Goal: Communication & Community: Answer question/provide support

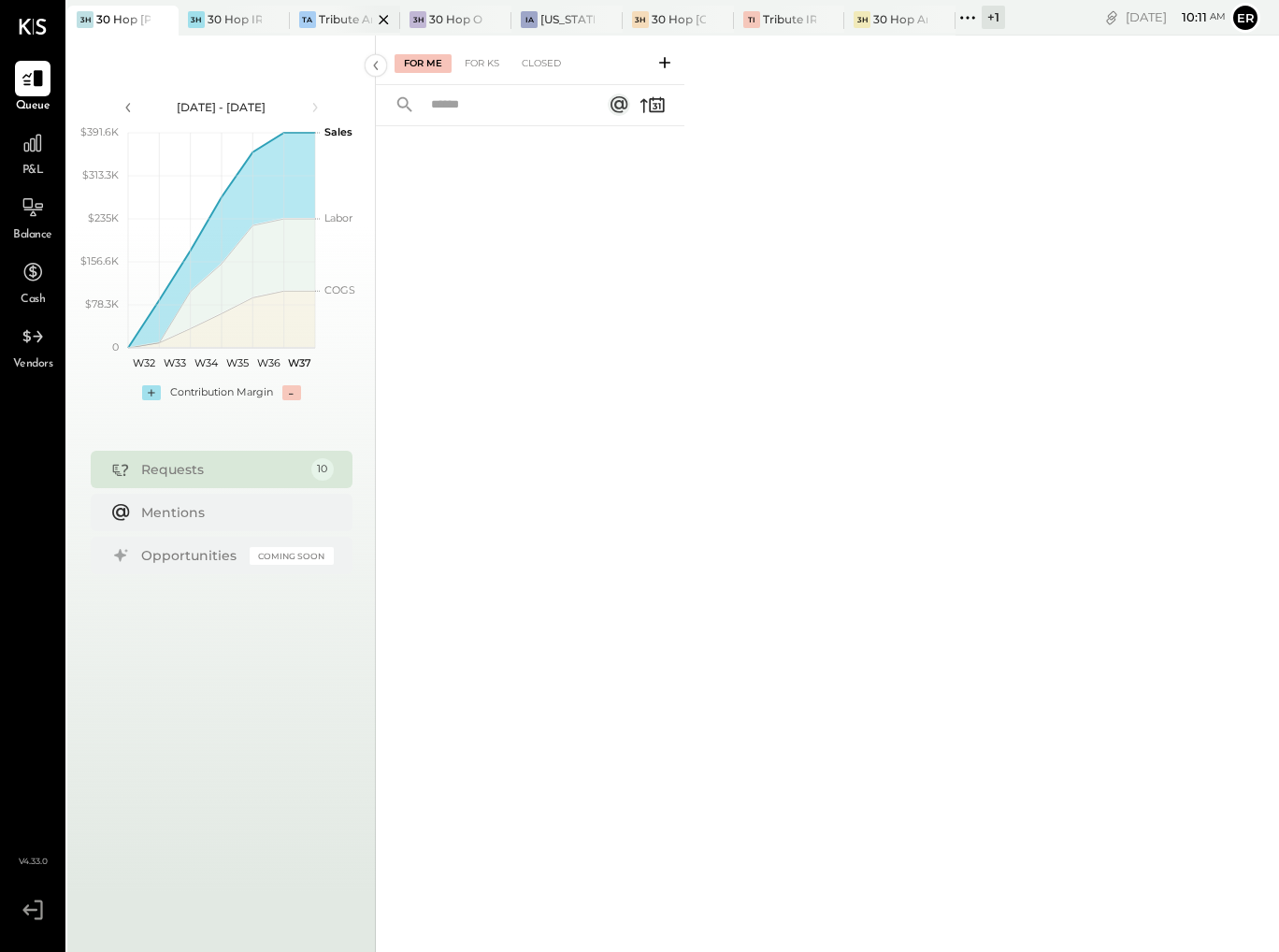
click at [326, 21] on div "Tribute Ankeny" at bounding box center [346, 19] width 54 height 16
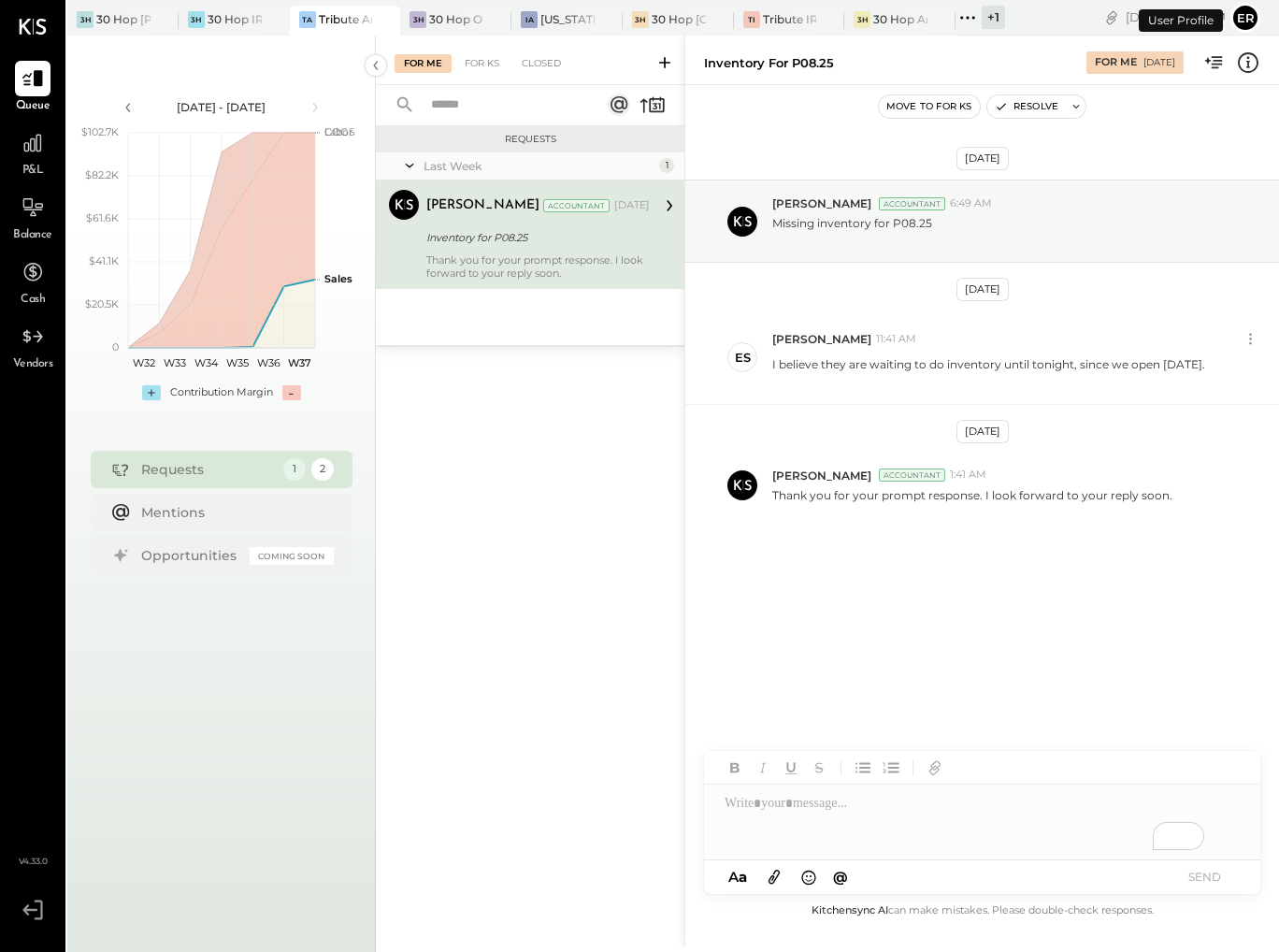
click at [502, 247] on div "Inventory for P08.25" at bounding box center [536, 237] width 218 height 22
click at [764, 810] on div "To enrich screen reader interactions, please activate Accessibility in Grammarl…" at bounding box center [982, 821] width 557 height 75
paste div "To enrich screen reader interactions, please activate Accessibility in Grammarl…"
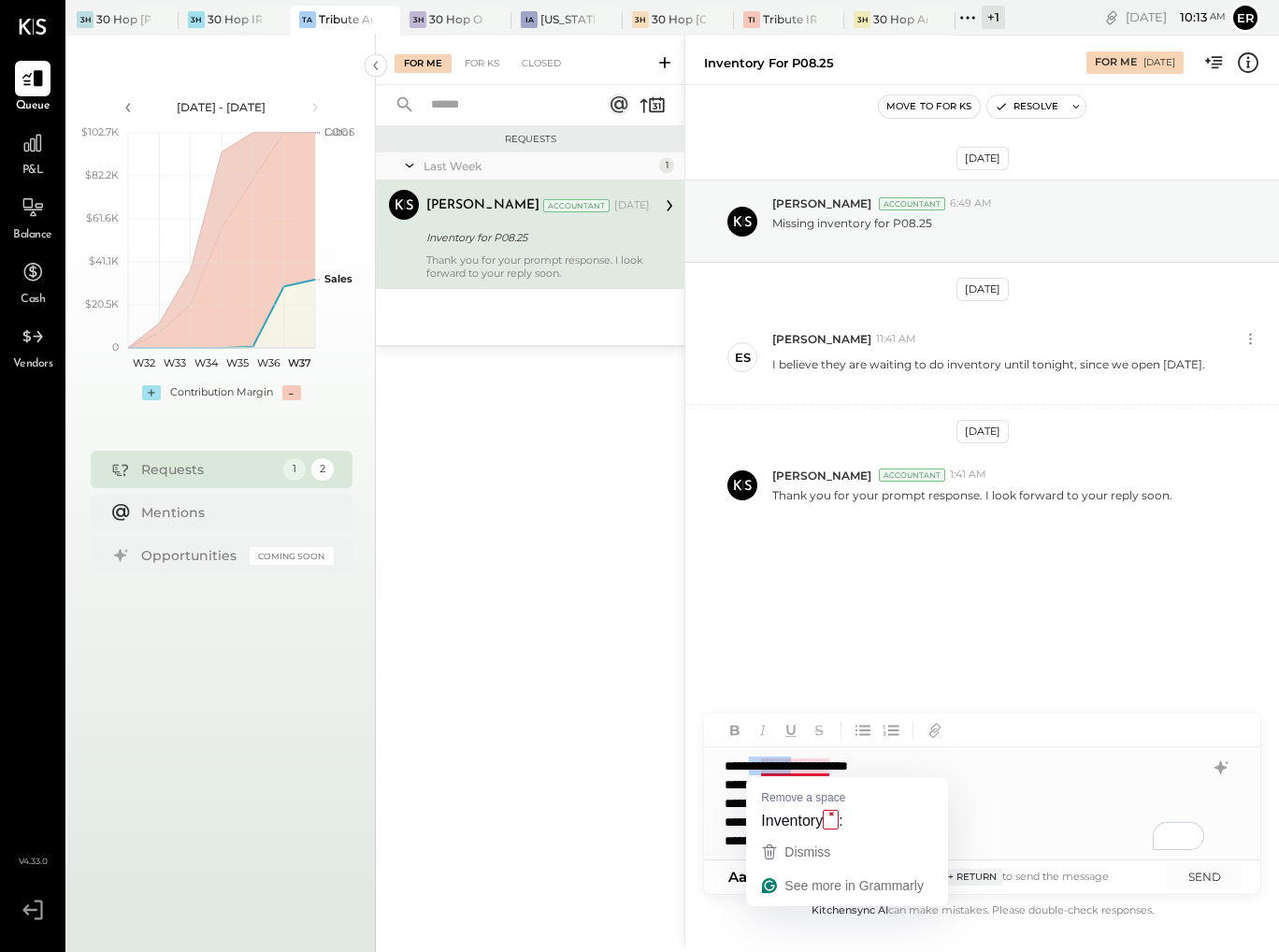
drag, startPoint x: 822, startPoint y: 767, endPoint x: 761, endPoint y: 764, distance: 61.1
click at [761, 764] on div "**********" at bounding box center [982, 803] width 557 height 112
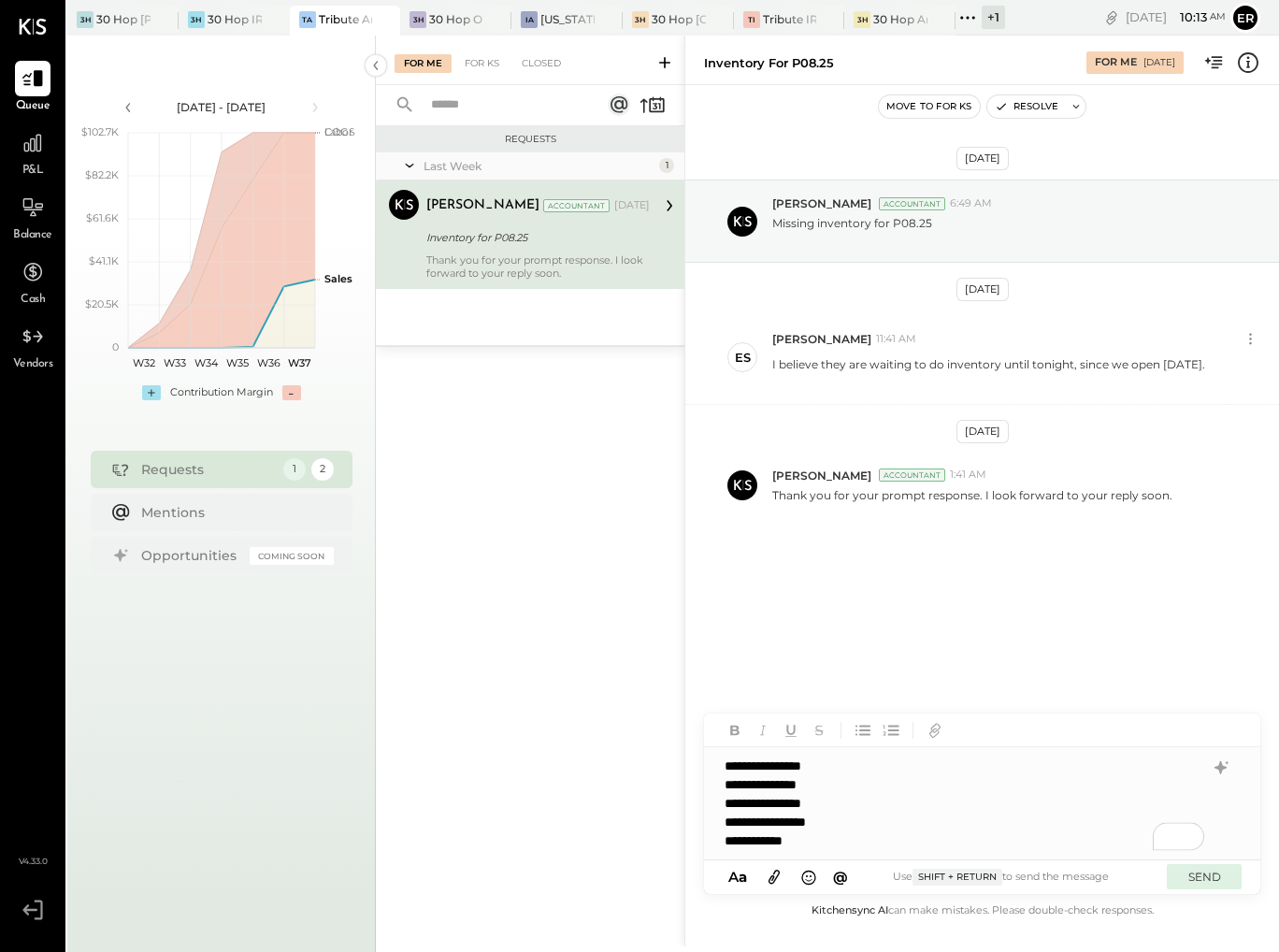
click at [1210, 880] on button "SEND" at bounding box center [1204, 876] width 75 height 25
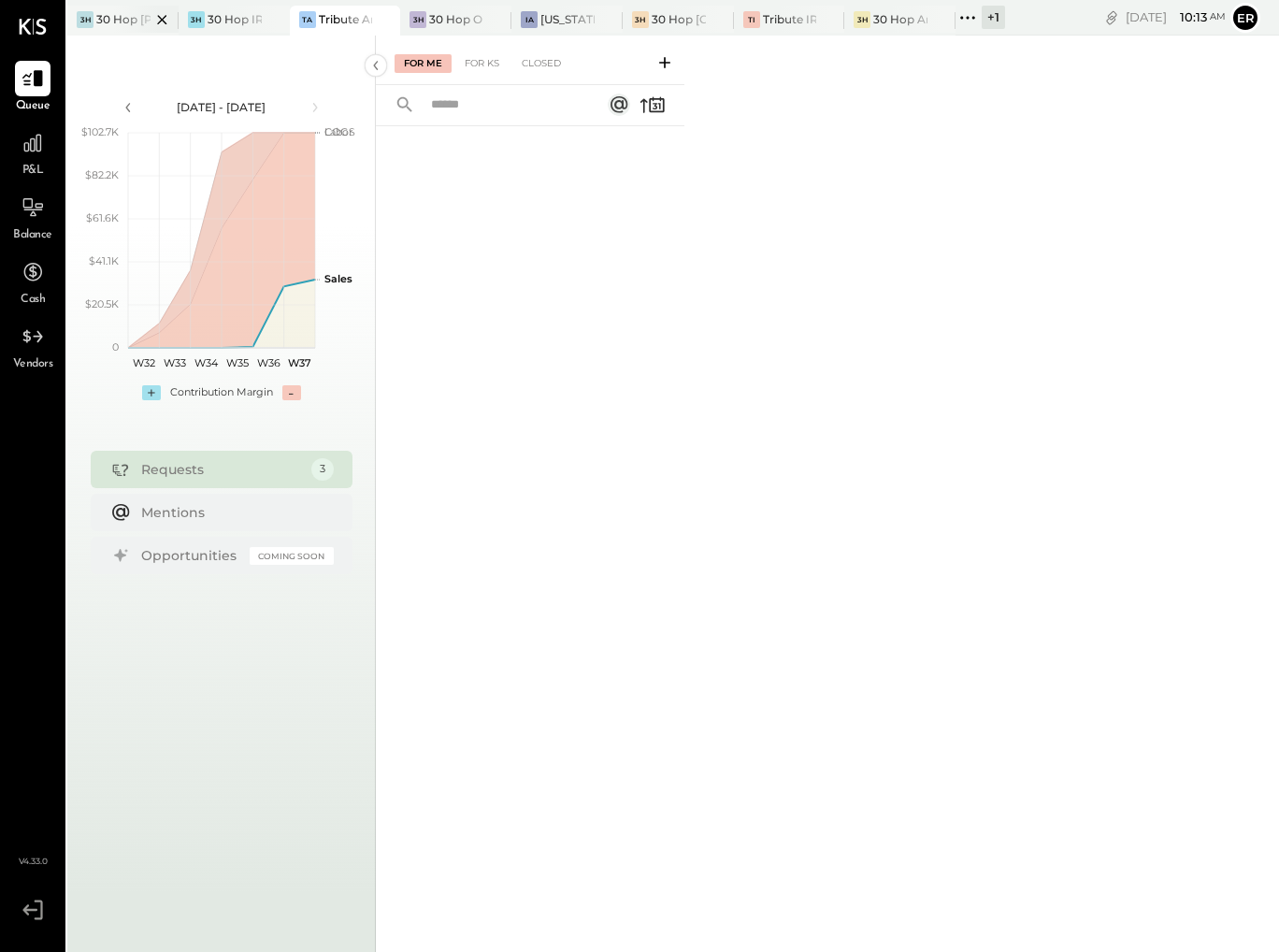
click at [119, 7] on div at bounding box center [146, 19] width 66 height 27
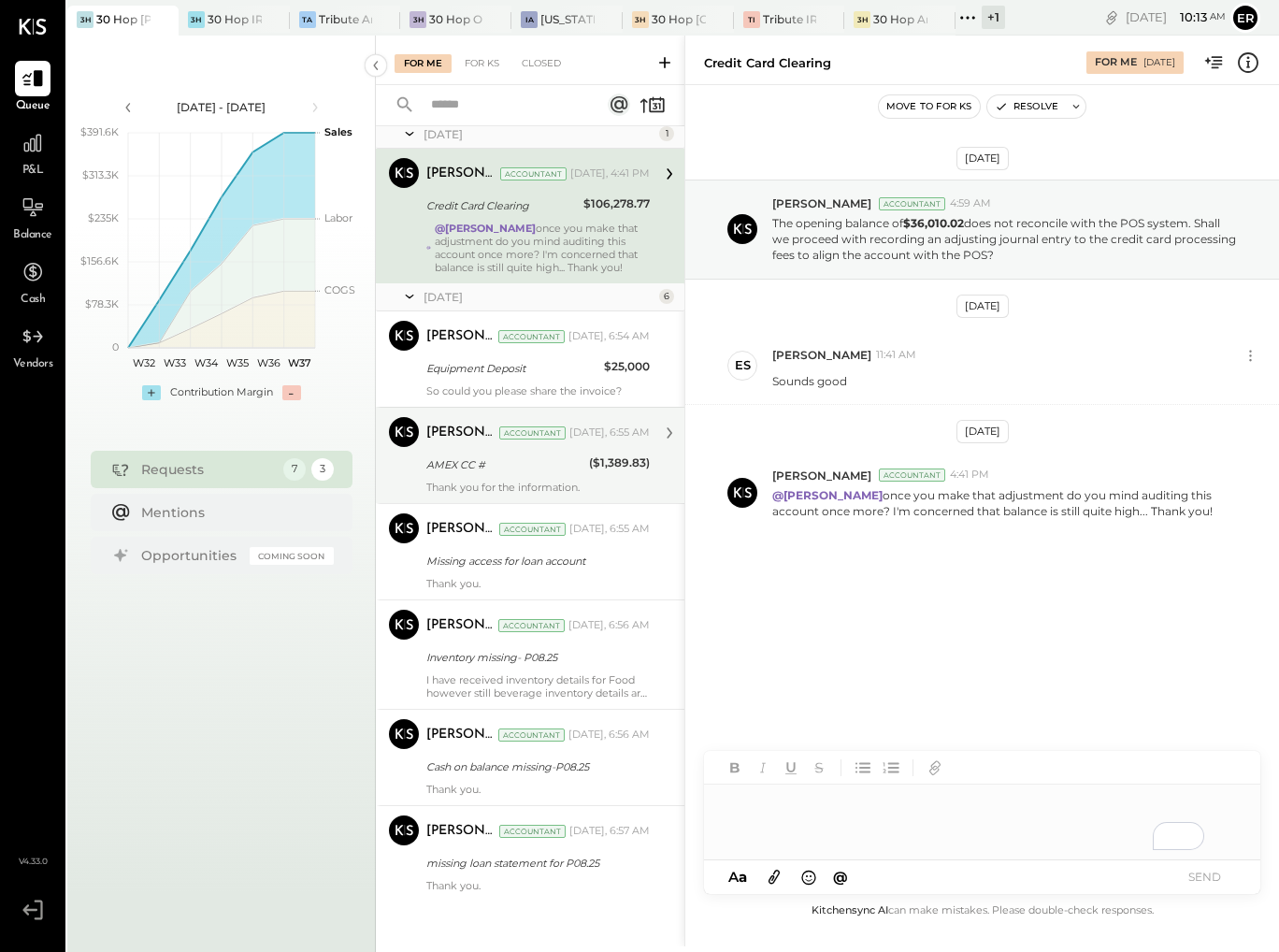
scroll to position [43, 0]
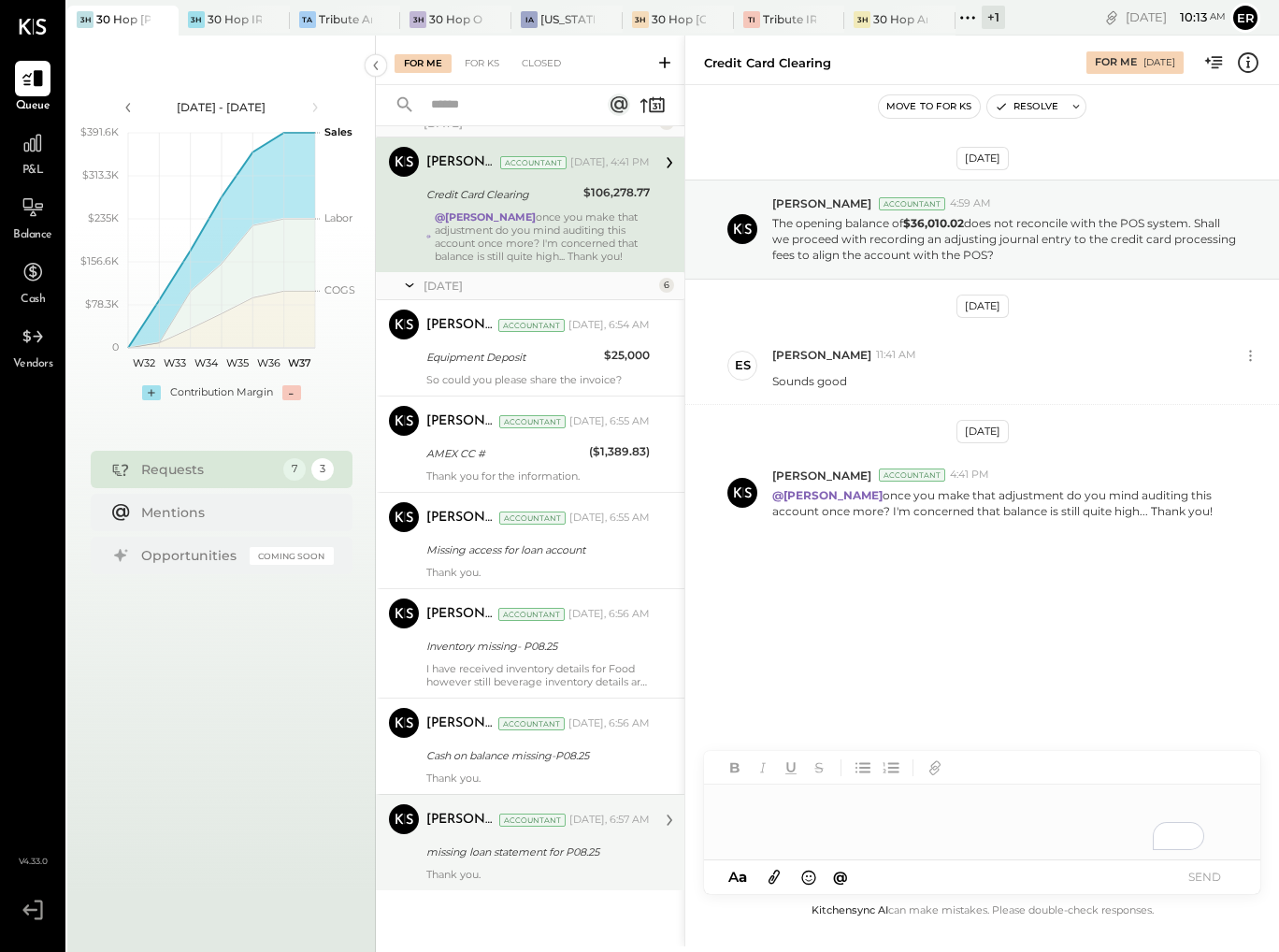
click at [592, 887] on div "[PERSON_NAME] Accountant [PERSON_NAME] Accountant [DATE], 6:57 AM missing loan …" at bounding box center [530, 841] width 309 height 96
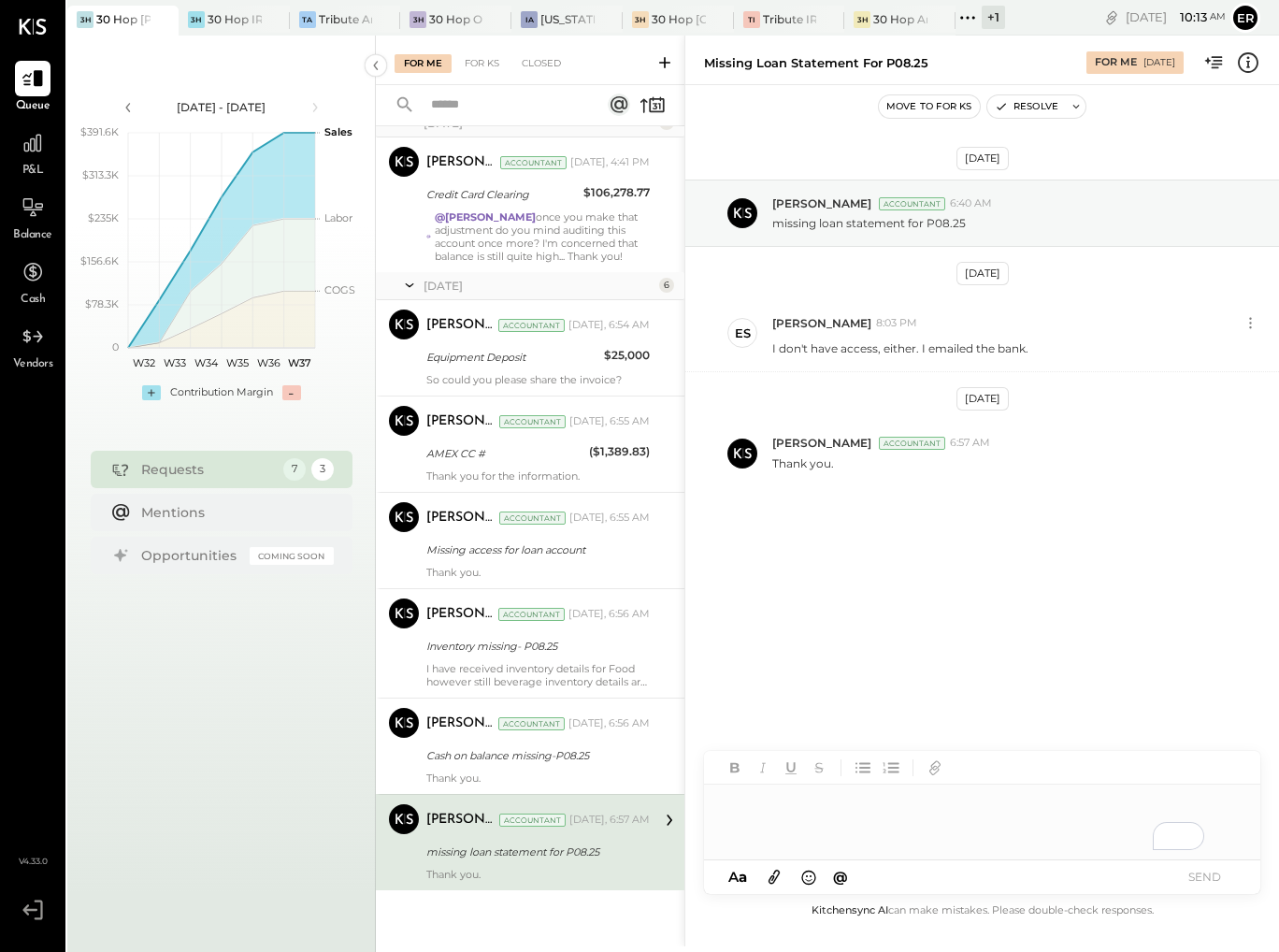
click at [862, 832] on div "To enrich screen reader interactions, please activate Accessibility in Grammarl…" at bounding box center [982, 821] width 557 height 75
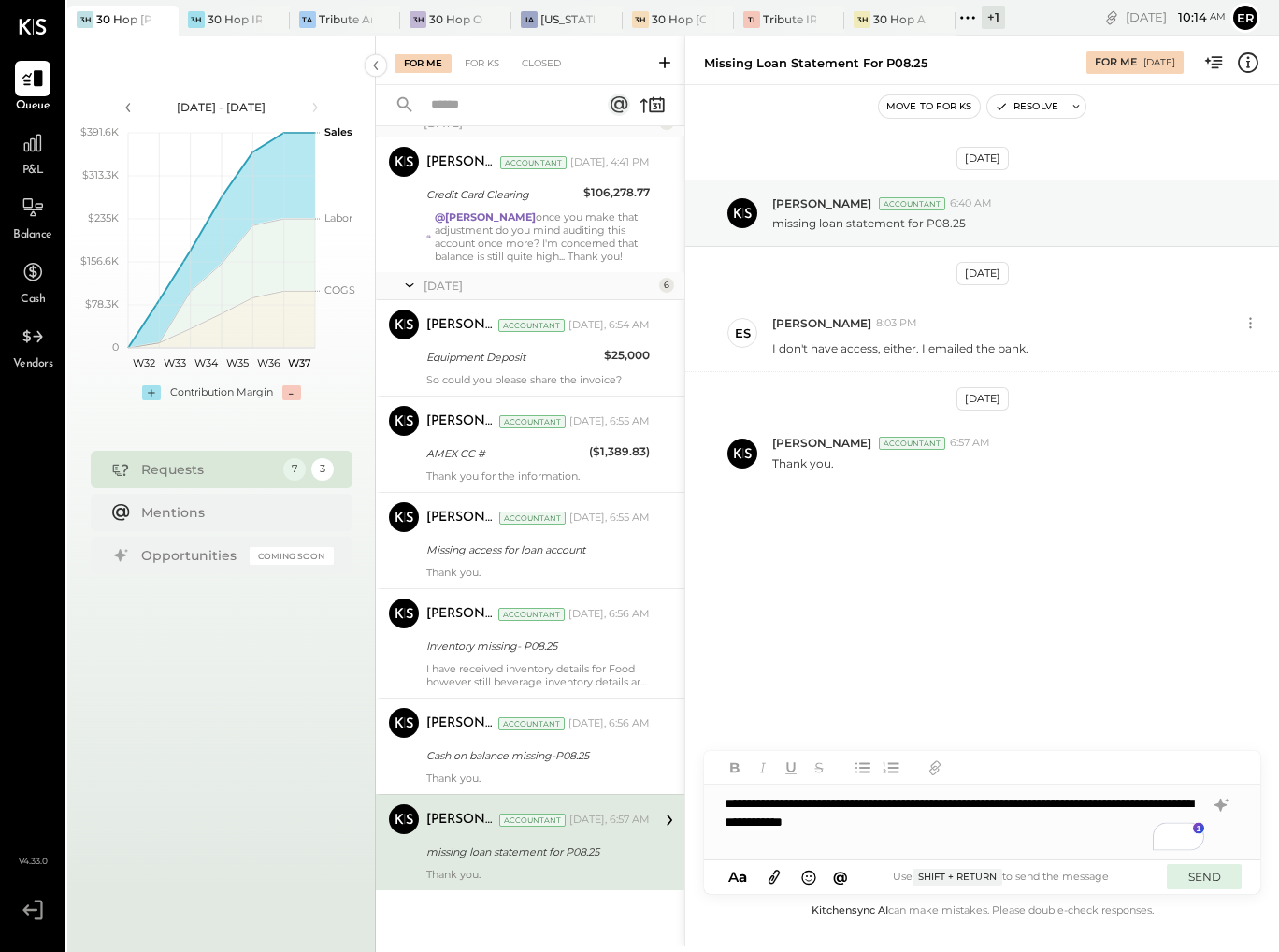
click at [1211, 876] on button "SEND" at bounding box center [1204, 876] width 75 height 25
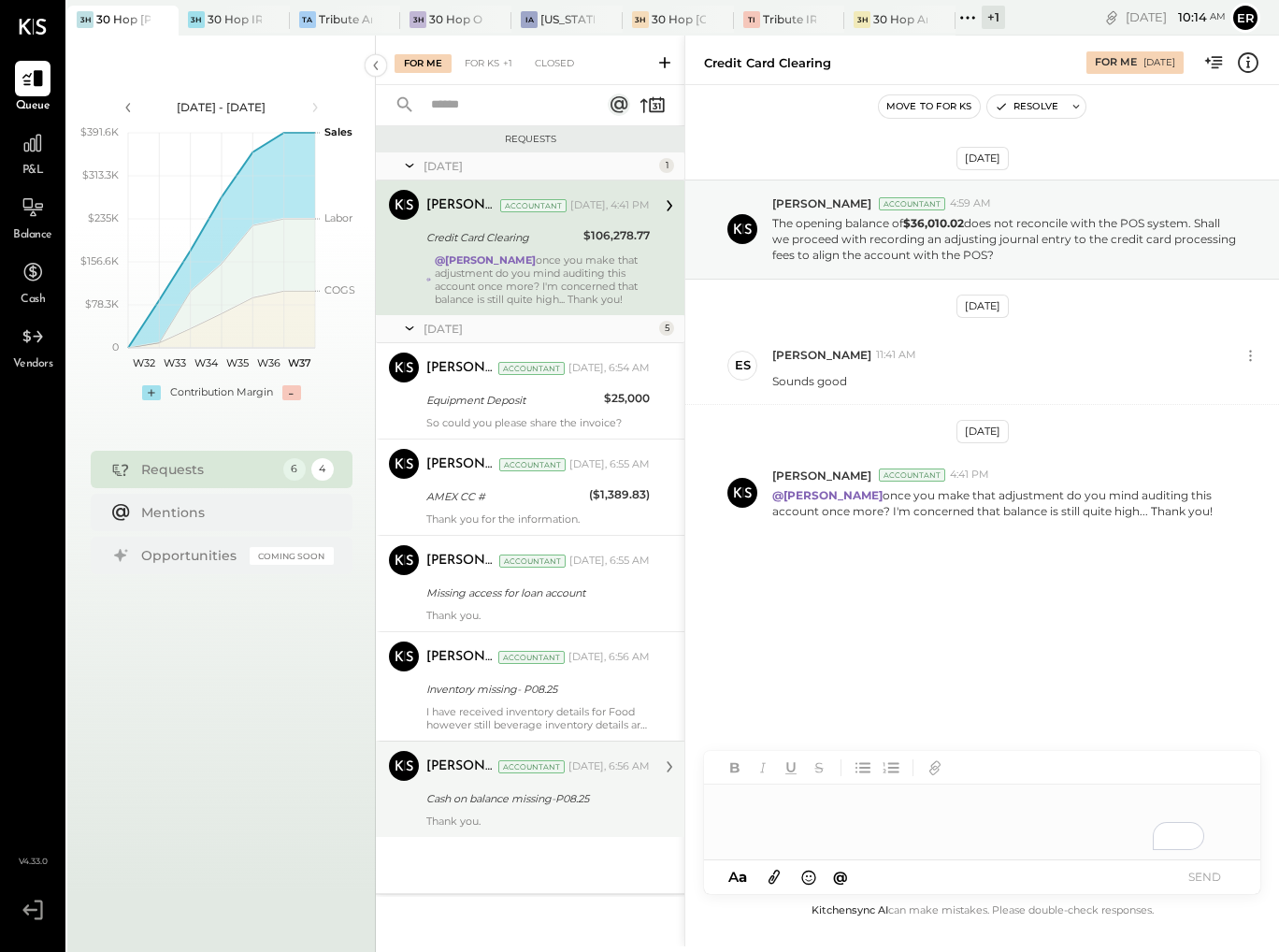
click at [526, 806] on div "Cash on balance missing-P08.25" at bounding box center [536, 798] width 218 height 19
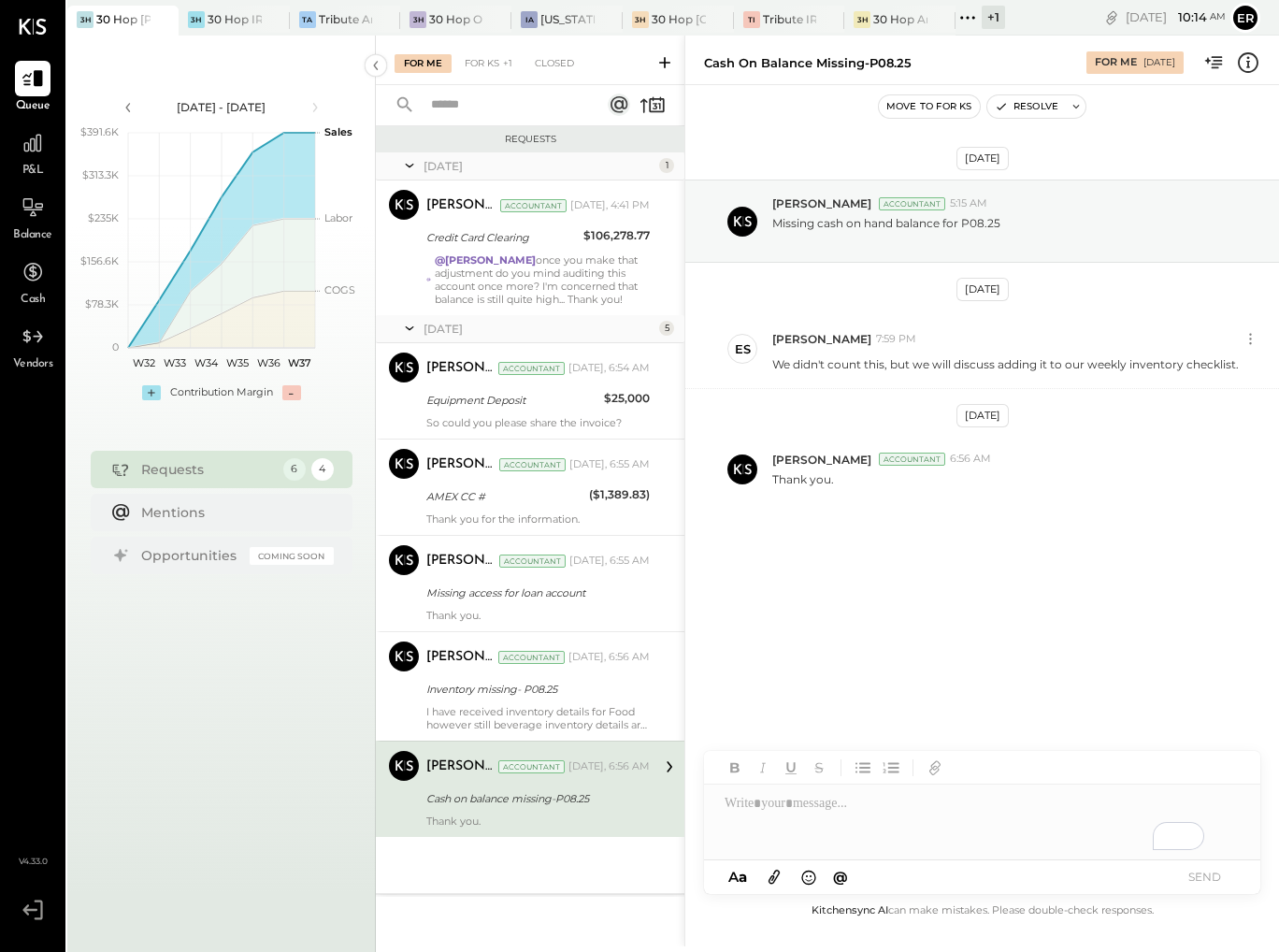
click at [863, 819] on div "To enrich screen reader interactions, please activate Accessibility in Grammarl…" at bounding box center [982, 821] width 557 height 75
click at [1037, 105] on button "Resolve" at bounding box center [1026, 106] width 79 height 22
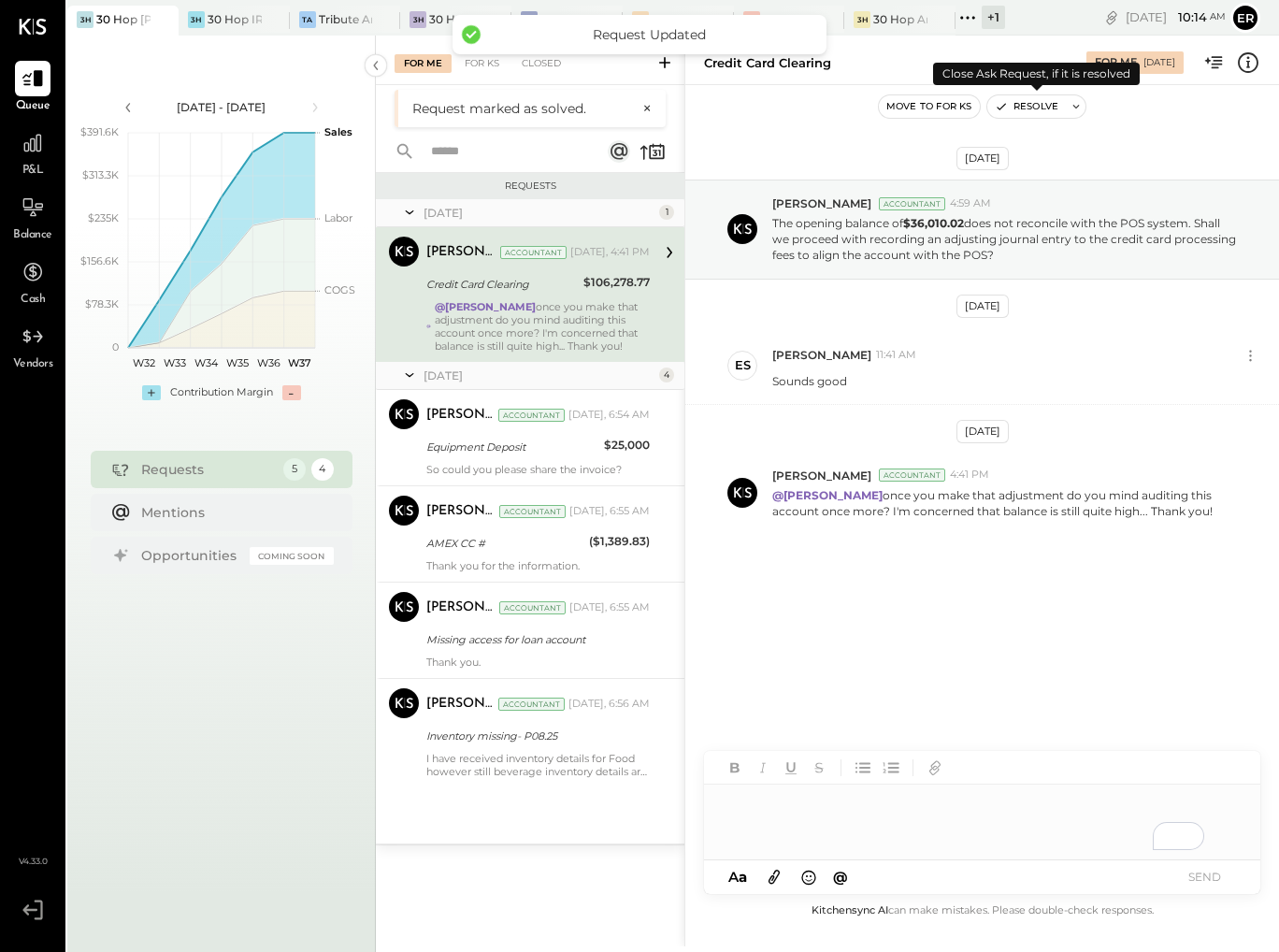
click at [1005, 106] on icon "button" at bounding box center [1001, 106] width 13 height 13
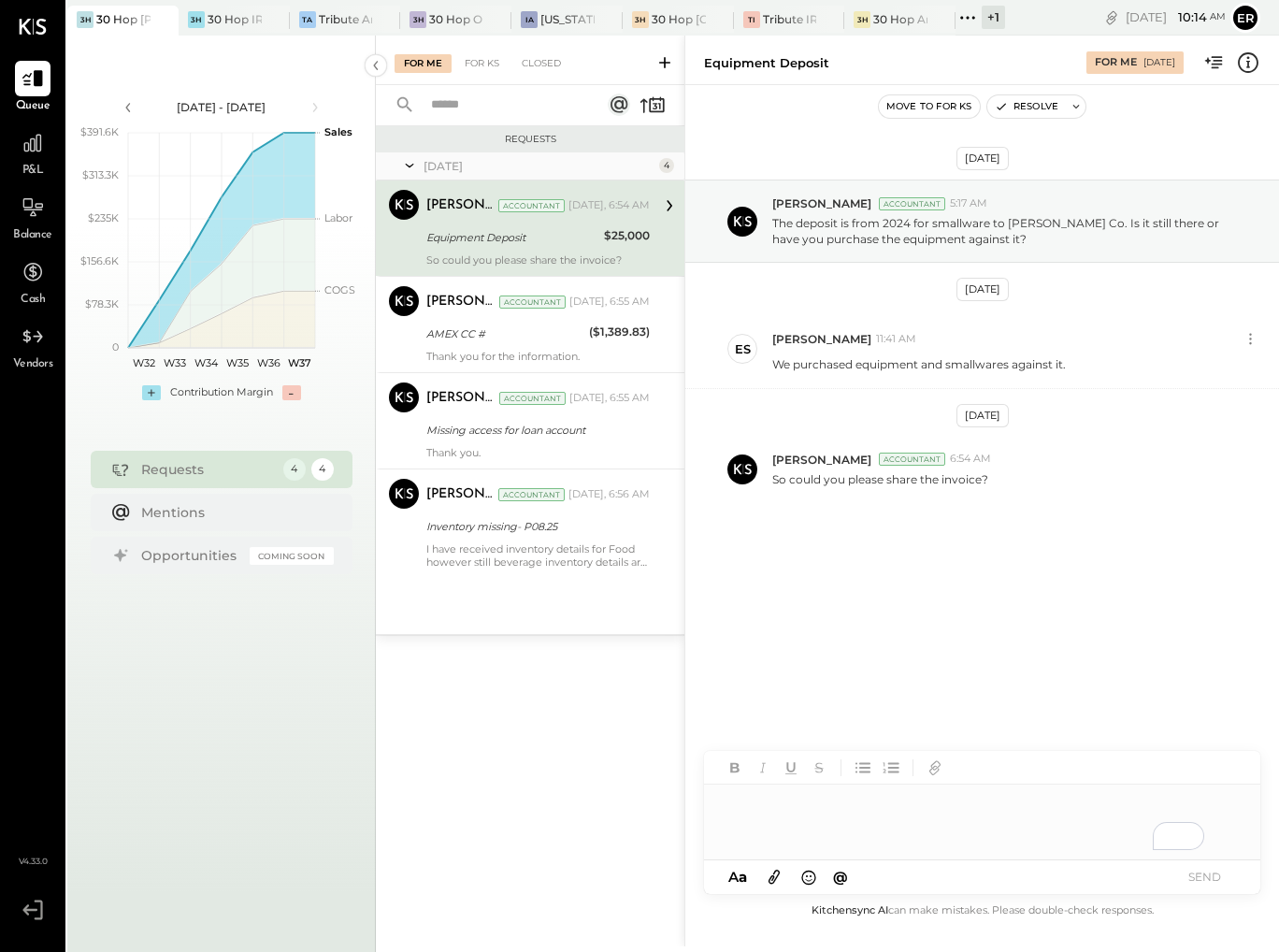
click at [911, 803] on div "To enrich screen reader interactions, please activate Accessibility in Grammarl…" at bounding box center [982, 821] width 557 height 75
click at [782, 869] on icon at bounding box center [774, 877] width 21 height 22
click at [866, 763] on div "To enrich screen reader interactions, please activate Accessibility in Grammarl…" at bounding box center [982, 751] width 557 height 75
click at [1201, 878] on button "SEND" at bounding box center [1204, 876] width 75 height 25
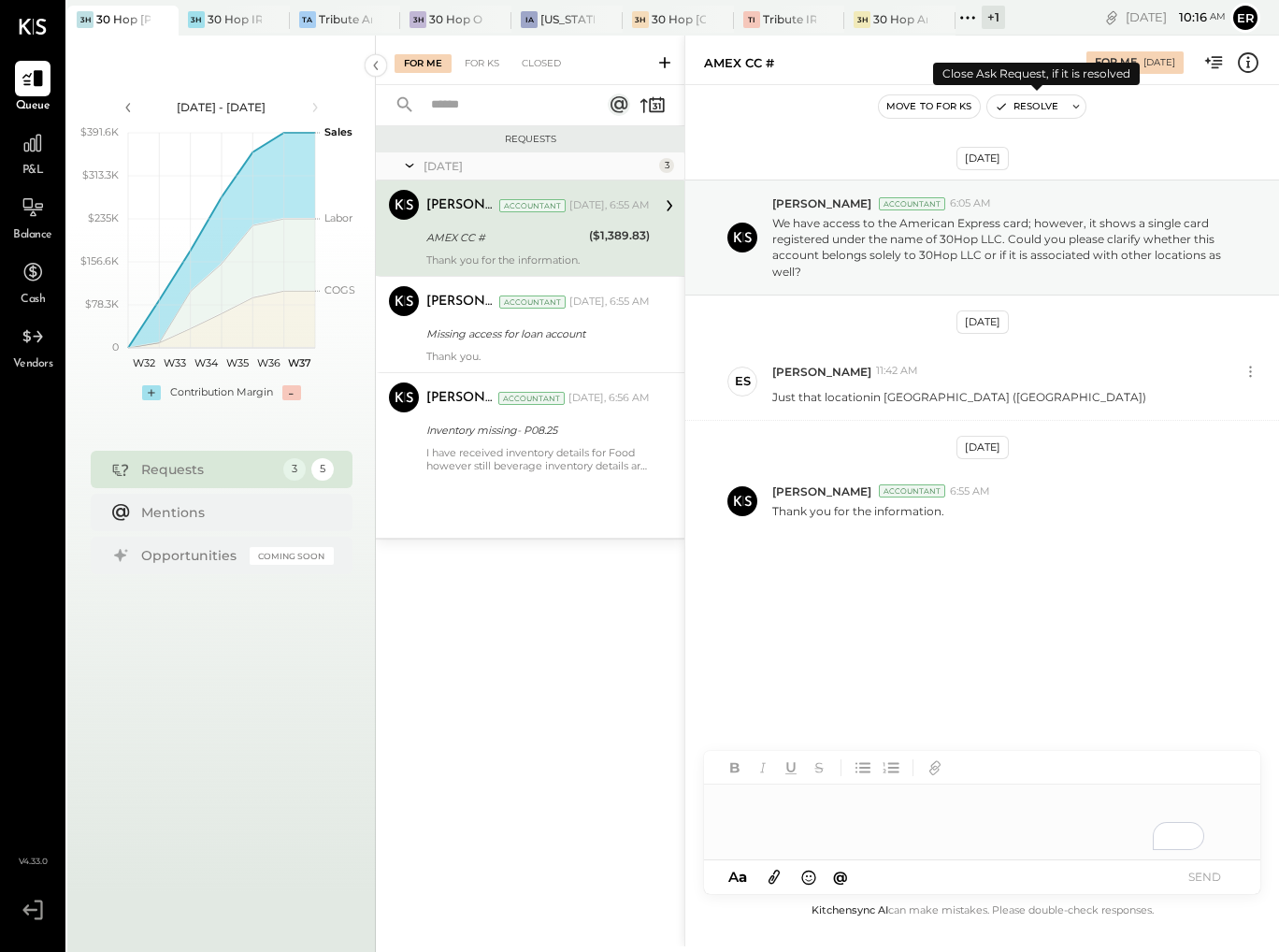
click at [1015, 103] on button "Resolve" at bounding box center [1026, 106] width 79 height 22
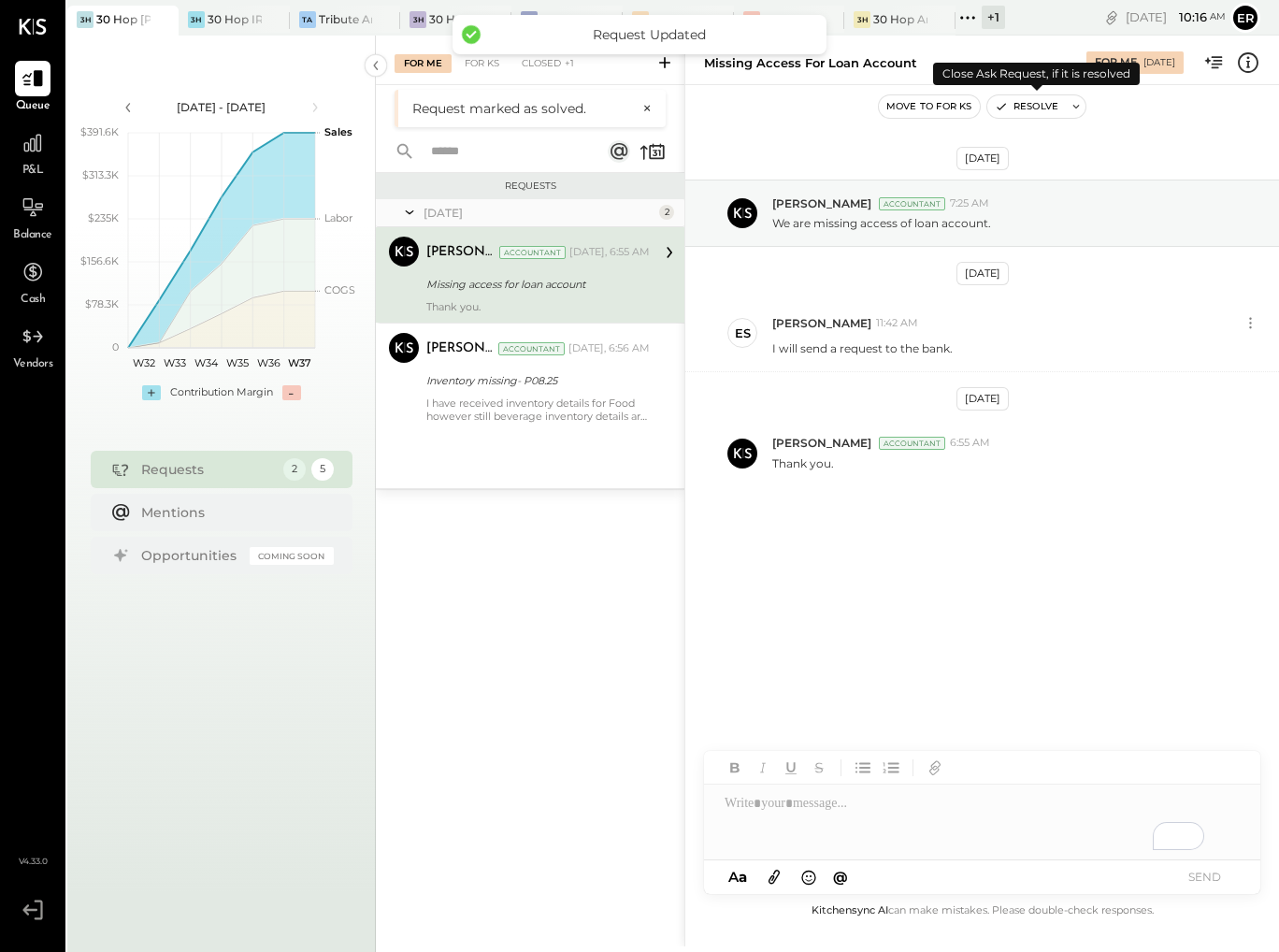
click at [1017, 105] on button "Resolve" at bounding box center [1026, 106] width 79 height 22
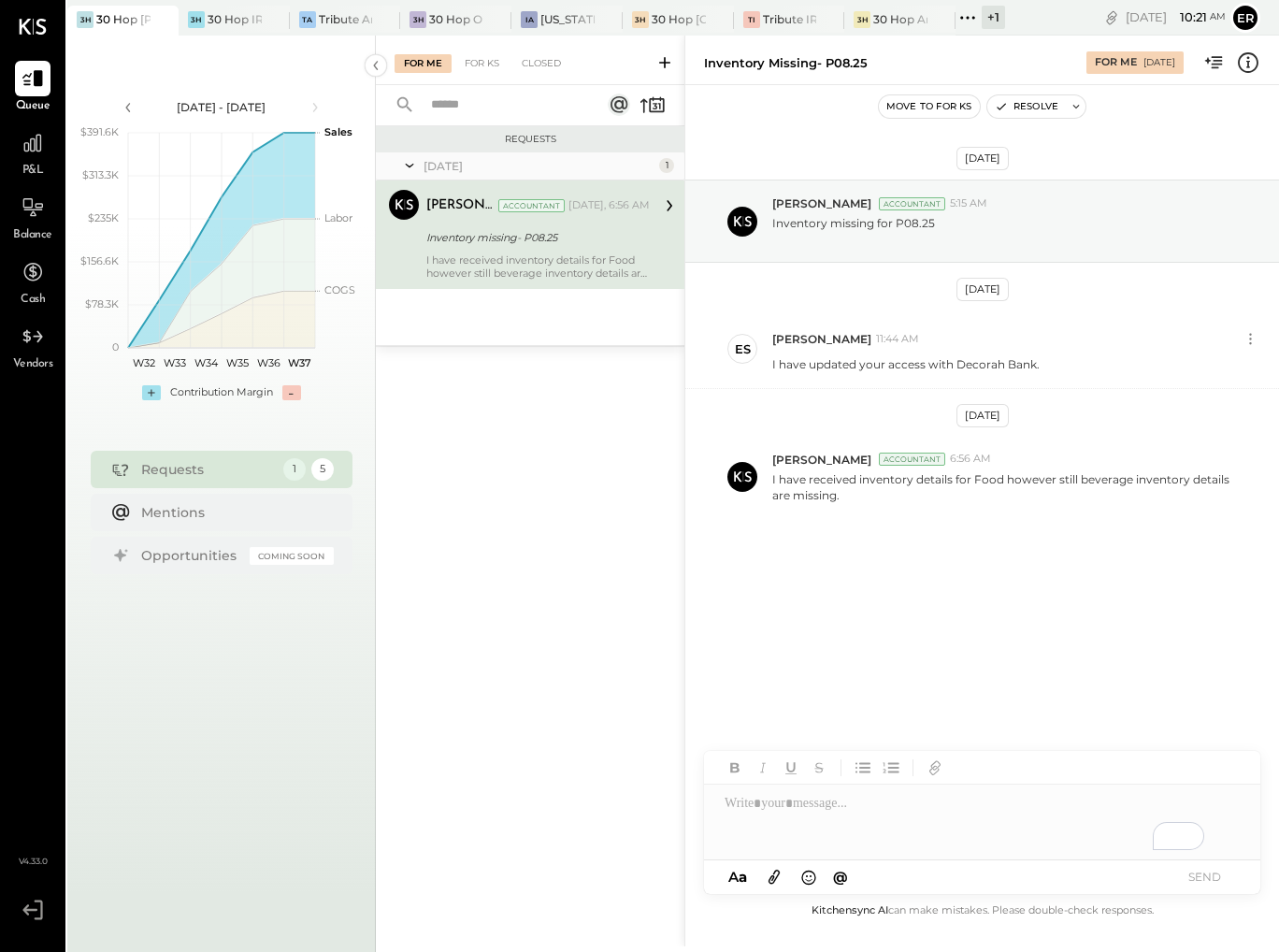
click at [808, 815] on div "To enrich screen reader interactions, please activate Accessibility in Grammarl…" at bounding box center [982, 821] width 557 height 75
click at [775, 874] on icon at bounding box center [774, 877] width 21 height 22
click at [1206, 880] on button "SEND" at bounding box center [1204, 876] width 75 height 25
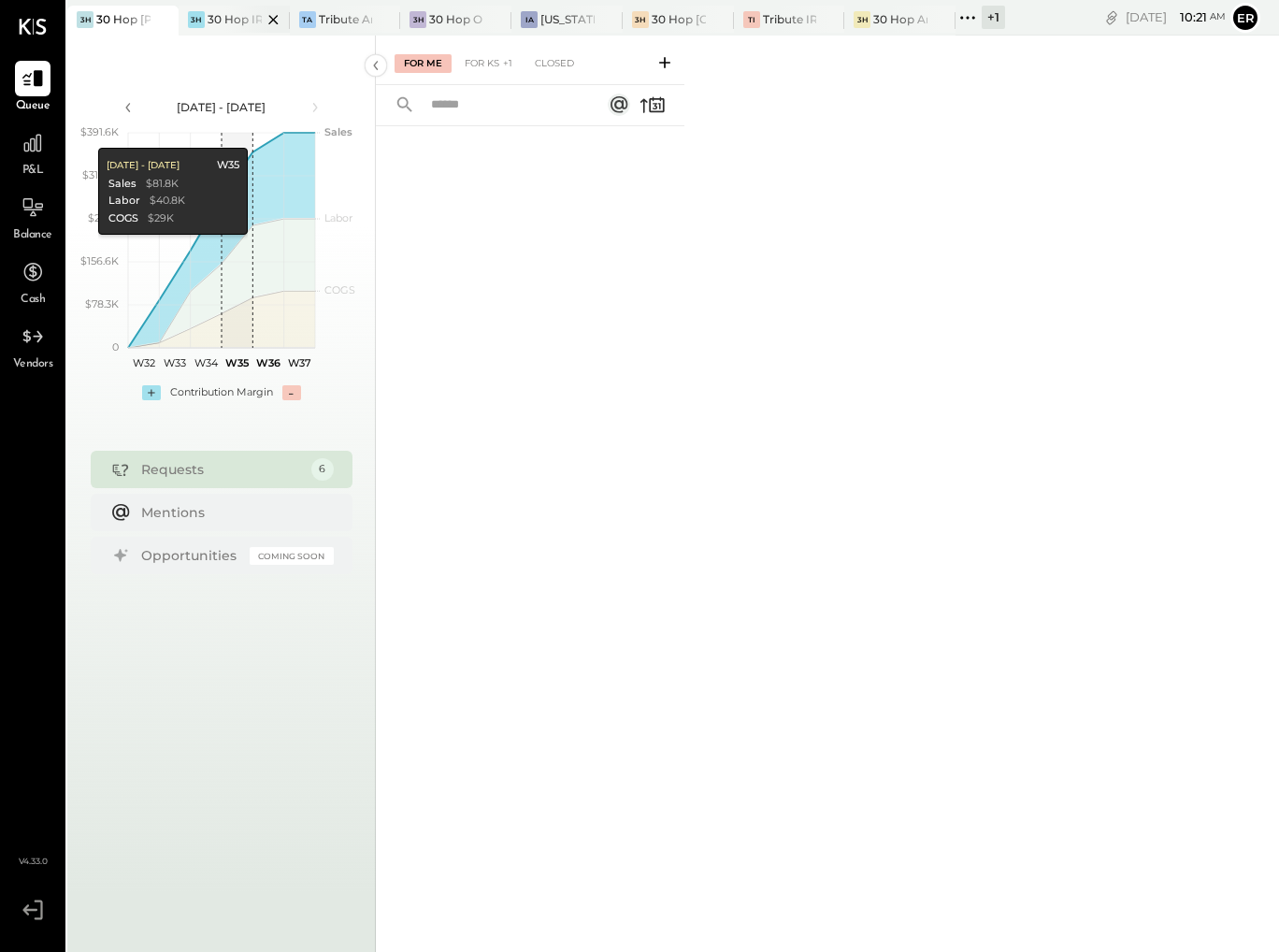
click at [247, 23] on div at bounding box center [258, 19] width 66 height 27
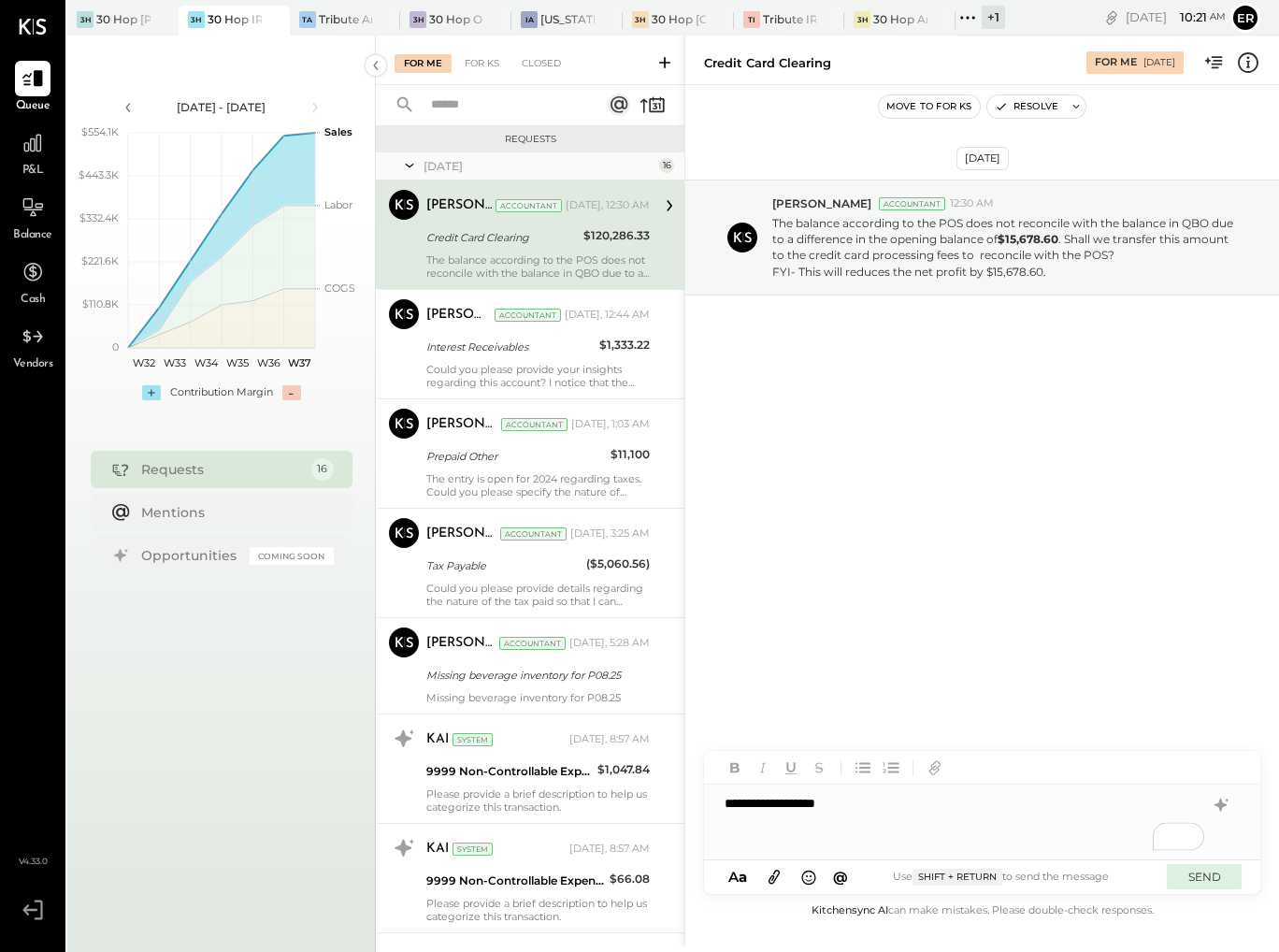
click at [1216, 876] on button "SEND" at bounding box center [1204, 876] width 75 height 25
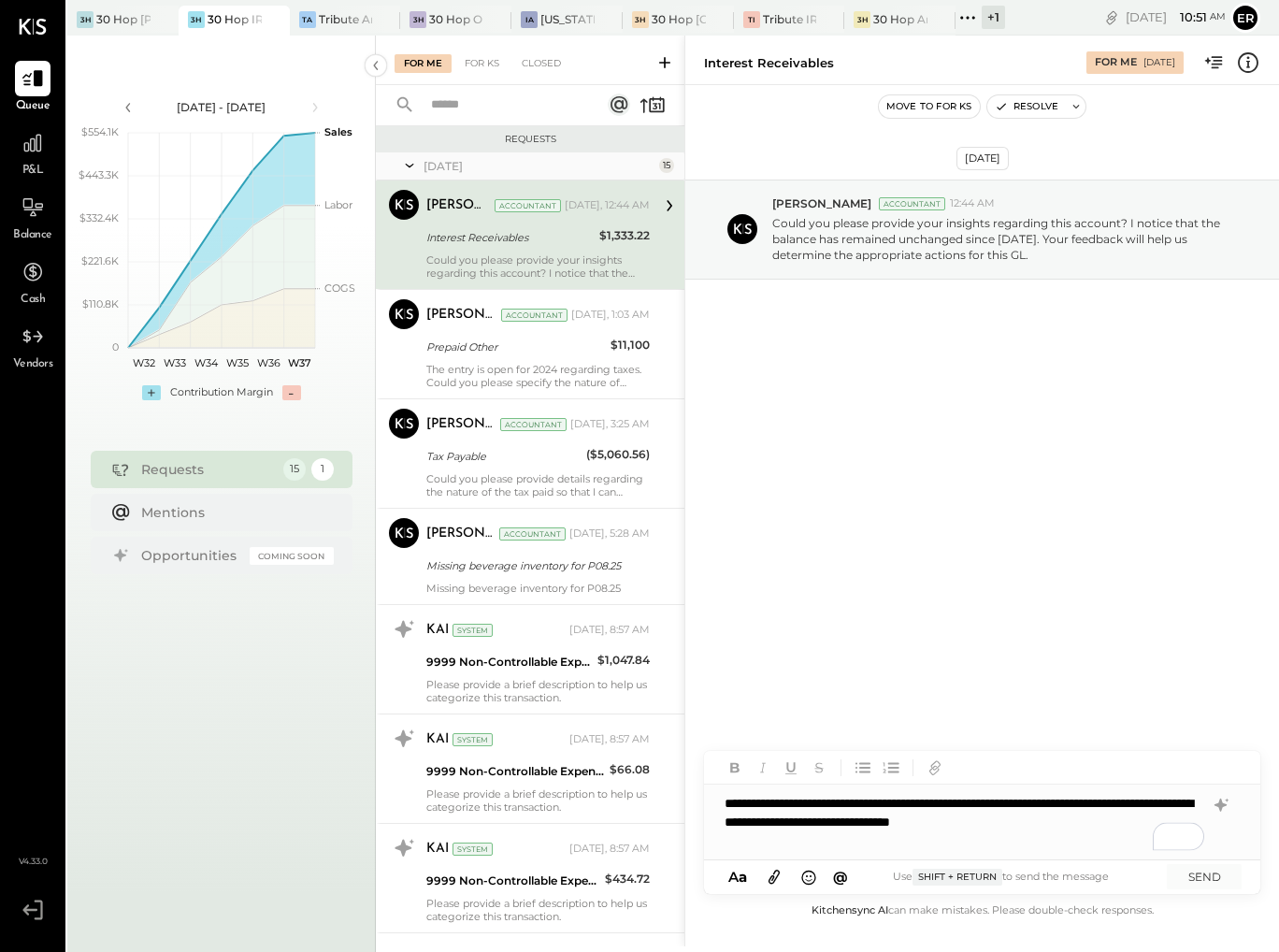
click at [1128, 822] on div "**********" at bounding box center [982, 821] width 557 height 75
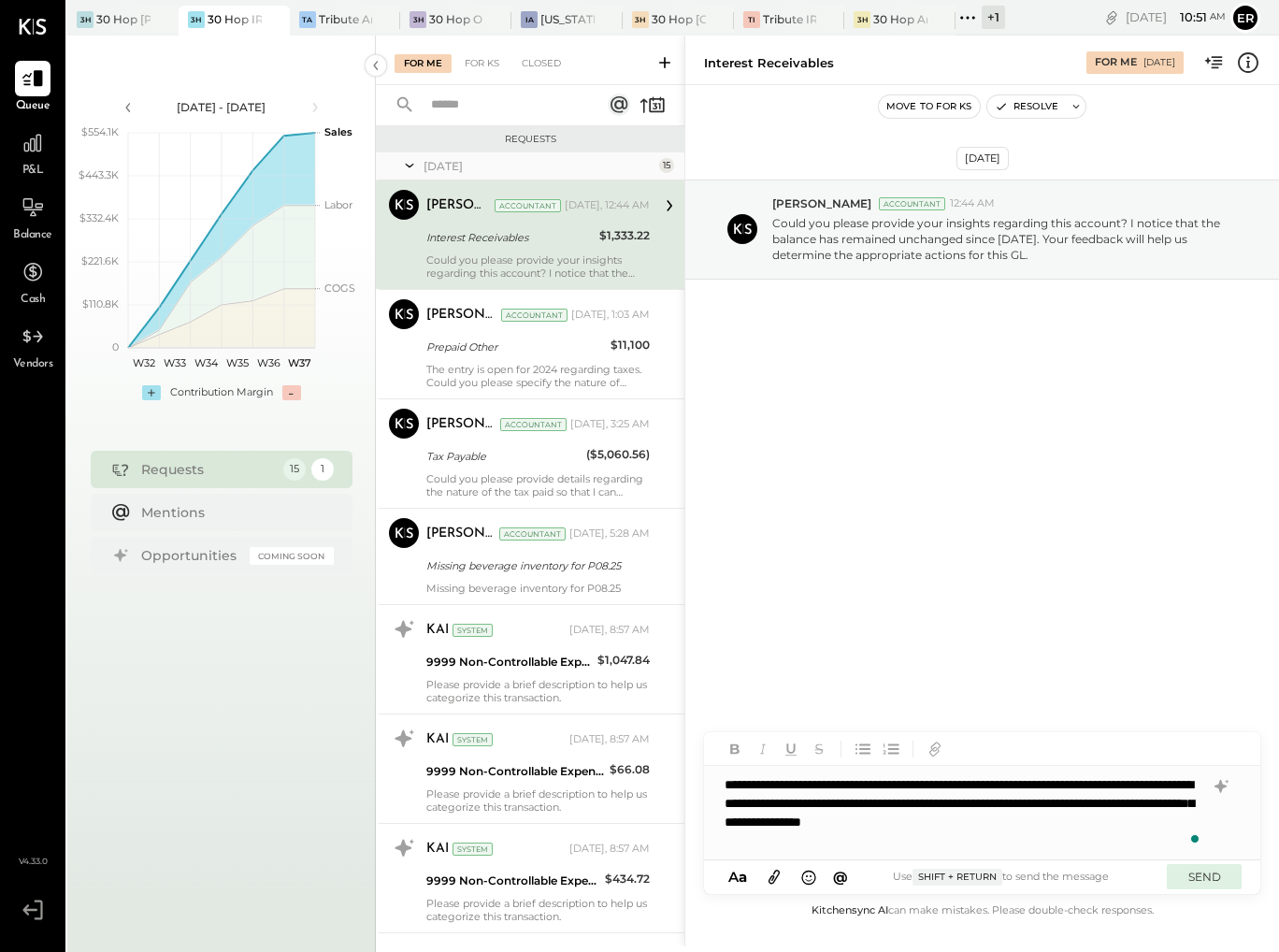
click at [1205, 885] on button "SEND" at bounding box center [1204, 876] width 75 height 25
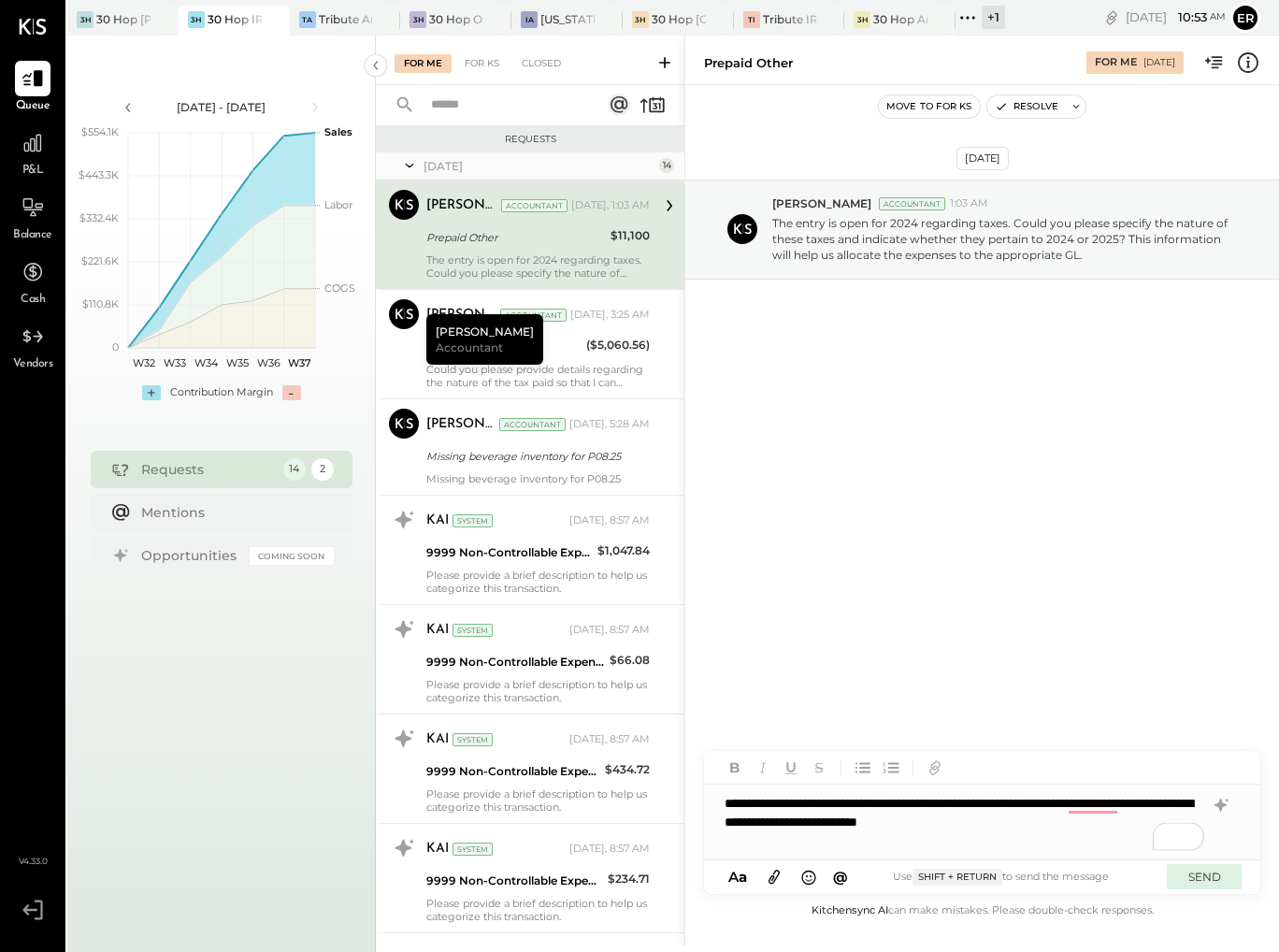
click at [1208, 881] on button "SEND" at bounding box center [1204, 876] width 75 height 25
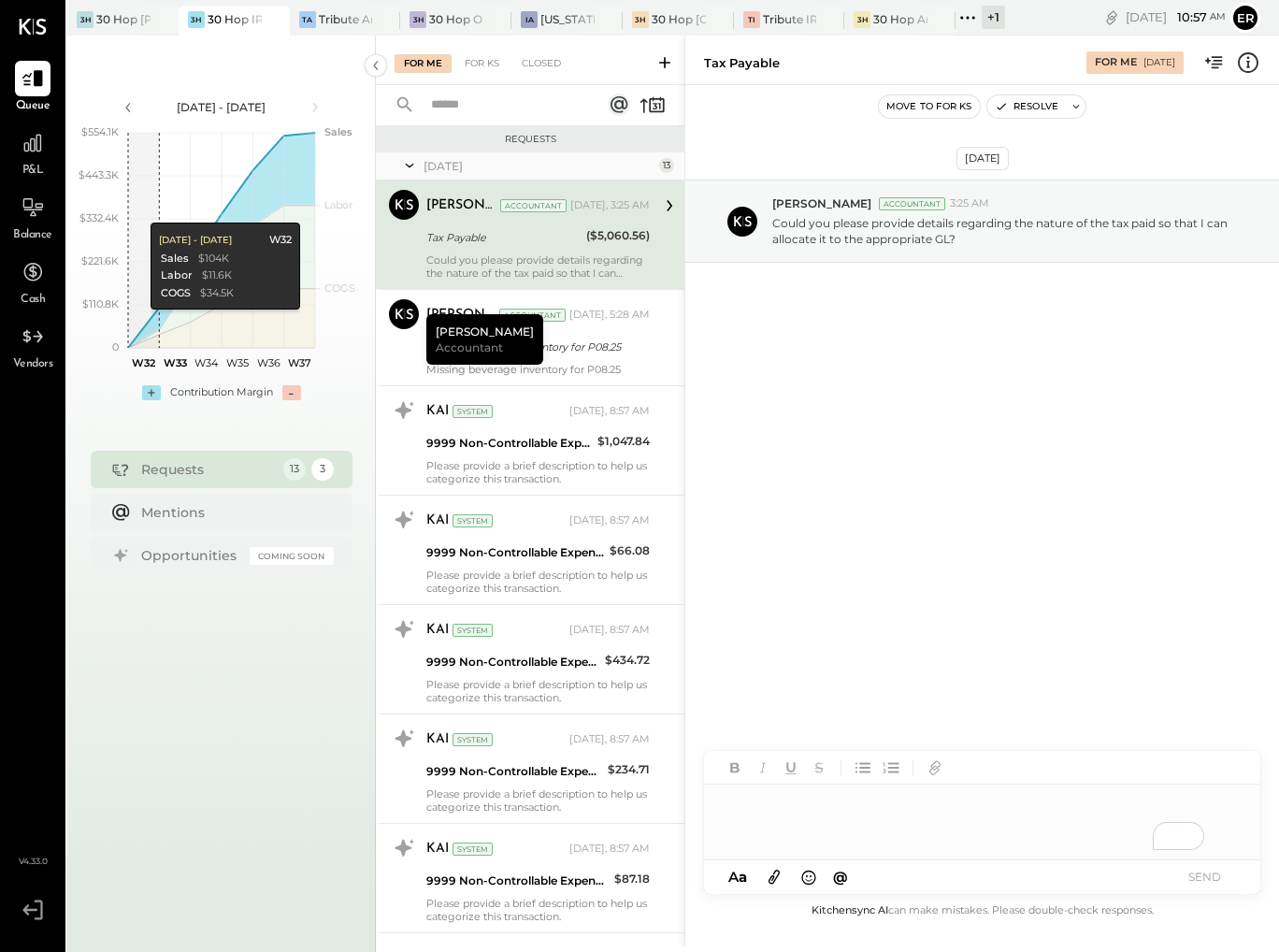
click at [827, 802] on div "To enrich screen reader interactions, please activate Accessibility in Grammarl…" at bounding box center [982, 821] width 557 height 75
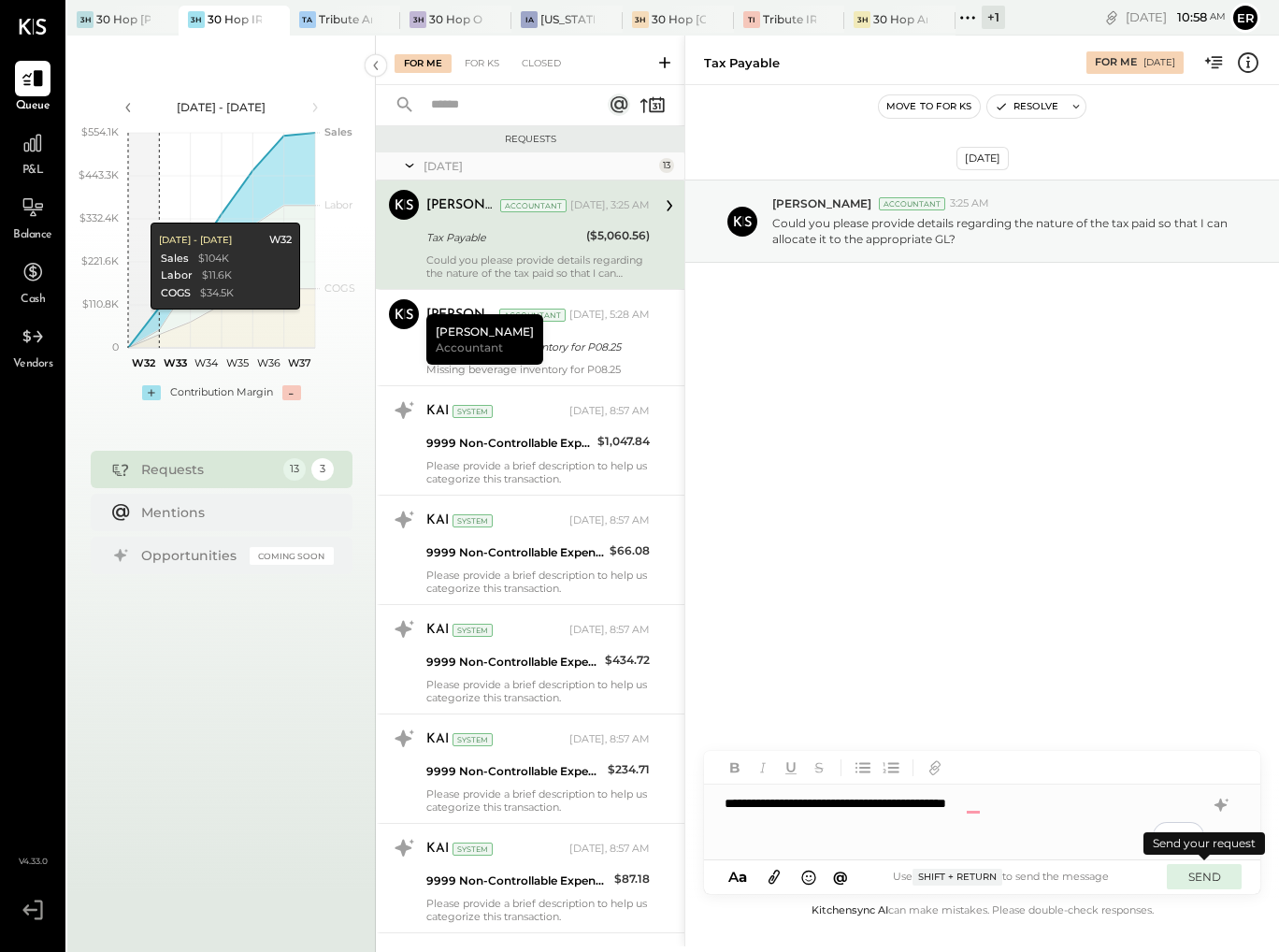
click at [1203, 870] on button "SEND" at bounding box center [1204, 876] width 75 height 25
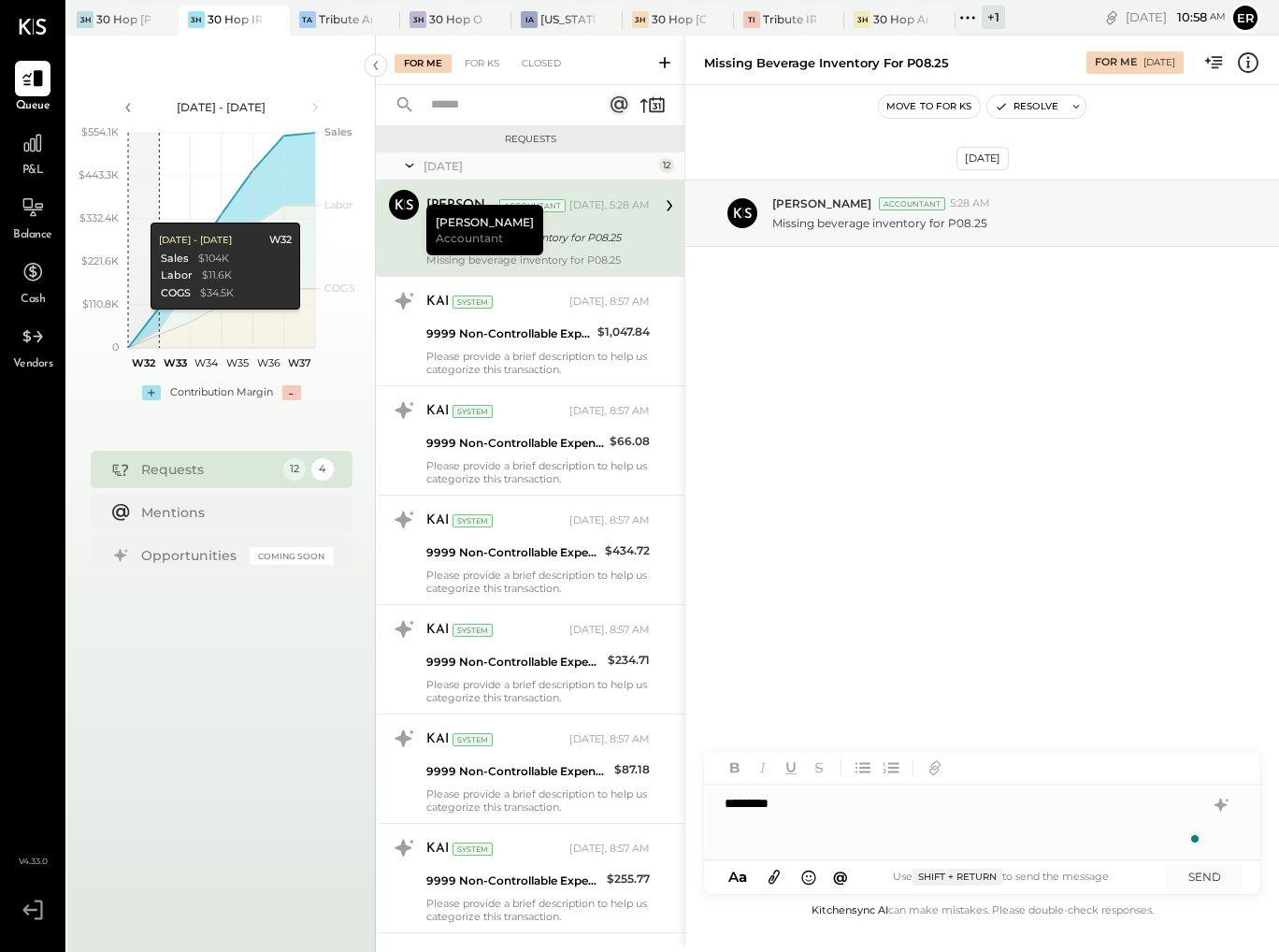
click at [772, 884] on icon at bounding box center [774, 877] width 21 height 22
click at [1209, 874] on button "SEND" at bounding box center [1204, 876] width 75 height 25
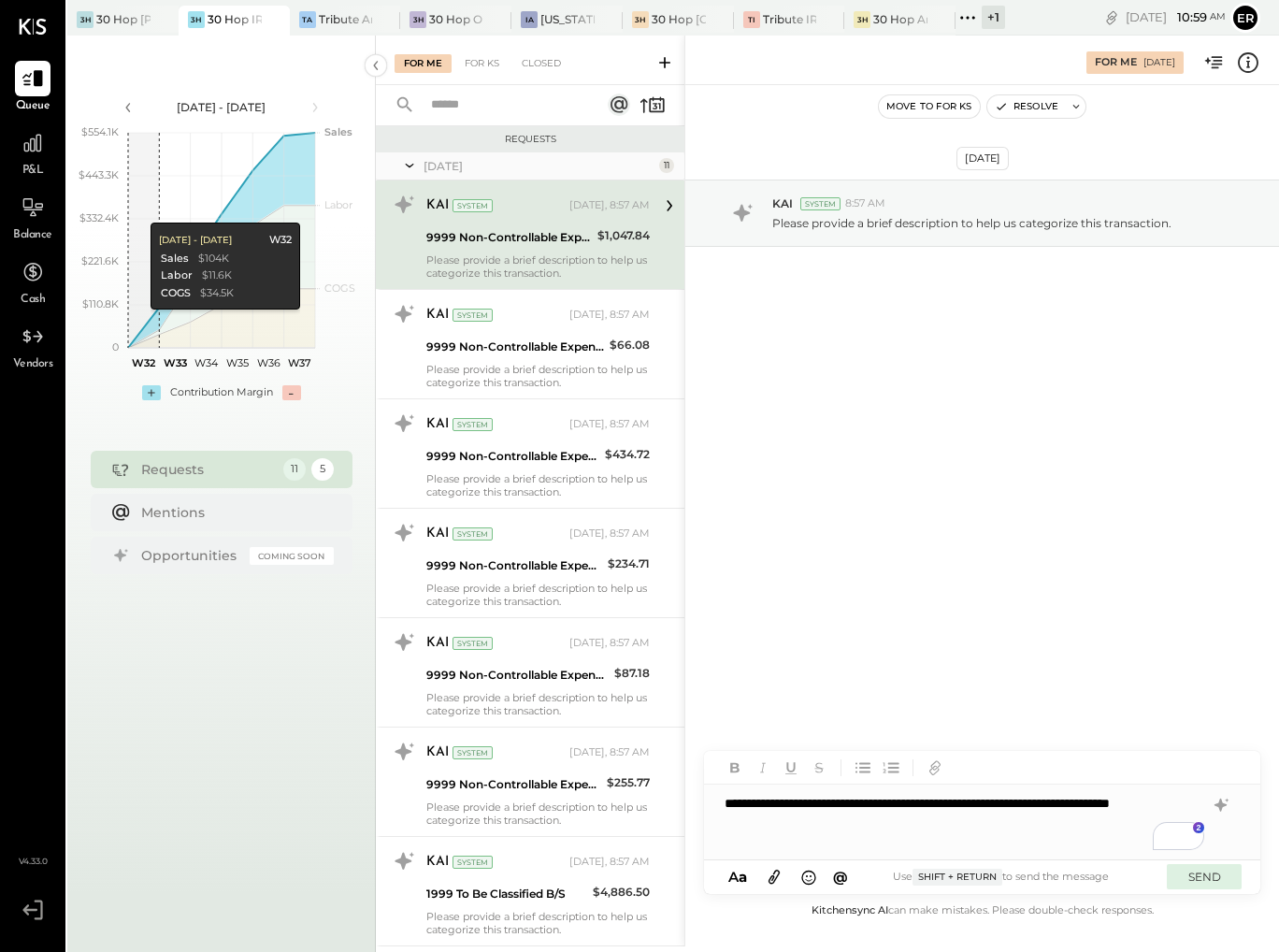
click at [1212, 872] on button "SEND" at bounding box center [1204, 876] width 75 height 25
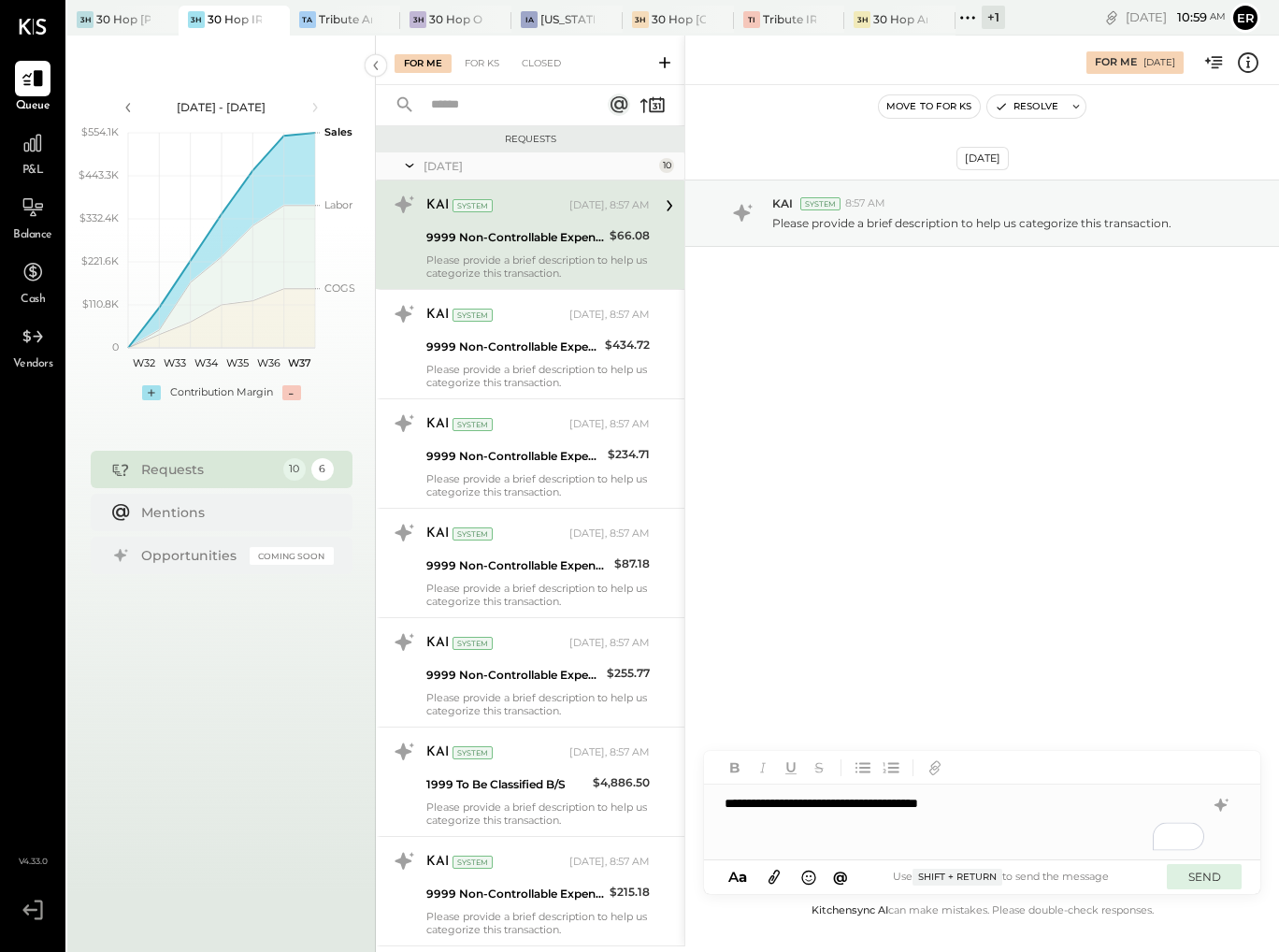
click at [1217, 874] on button "SEND" at bounding box center [1204, 876] width 75 height 25
click at [1194, 866] on div "A a @ Use Shift + Return to send the message SEND" at bounding box center [982, 877] width 557 height 34
click at [1194, 866] on button "SEND" at bounding box center [1204, 876] width 75 height 25
